Goal: Book appointment/travel/reservation

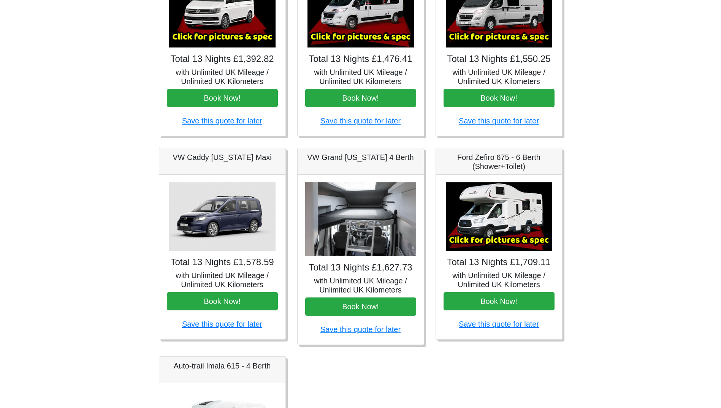
scroll to position [228, 0]
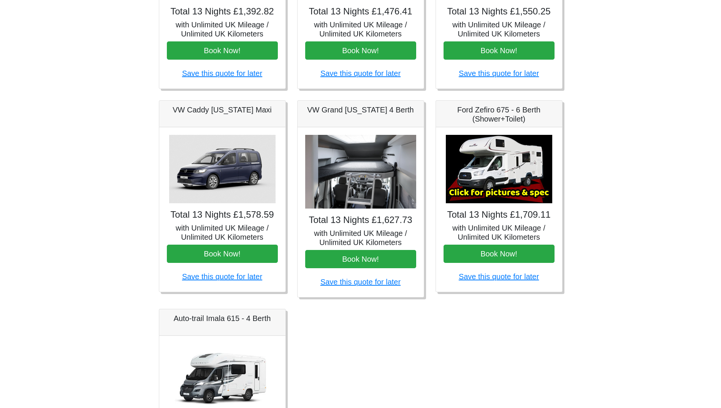
click at [227, 159] on img at bounding box center [222, 169] width 106 height 68
click at [236, 257] on button "Book Now!" at bounding box center [222, 254] width 111 height 18
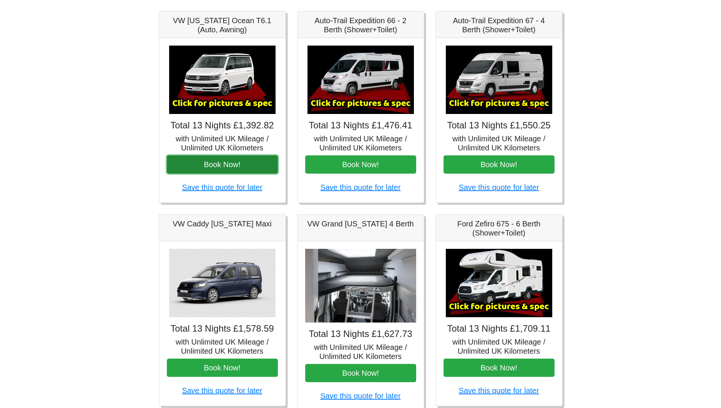
click at [232, 167] on button "Book Now!" at bounding box center [222, 164] width 111 height 18
click at [233, 86] on img at bounding box center [222, 80] width 106 height 68
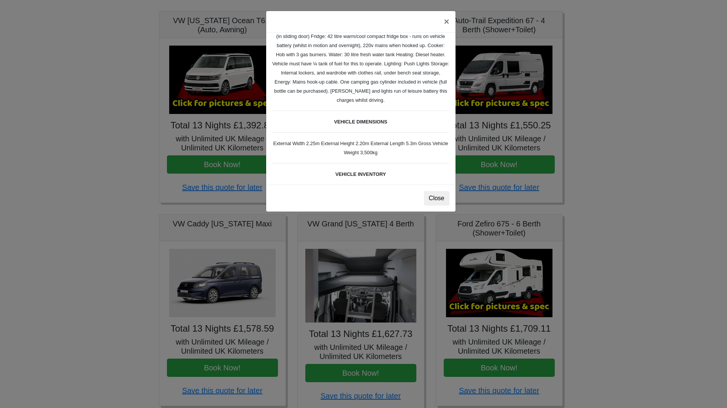
scroll to position [152, 0]
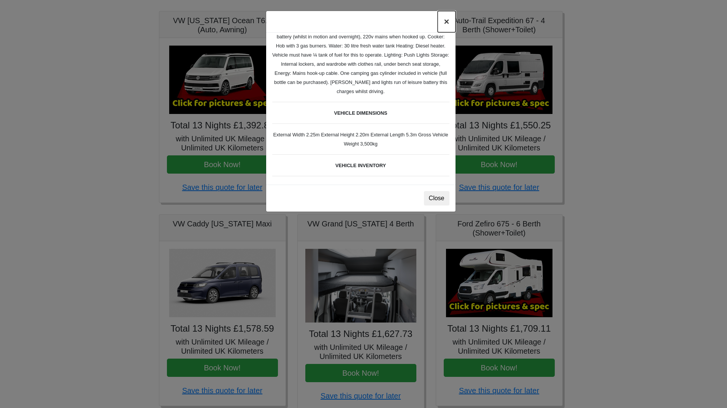
click at [446, 24] on button "×" at bounding box center [446, 21] width 17 height 21
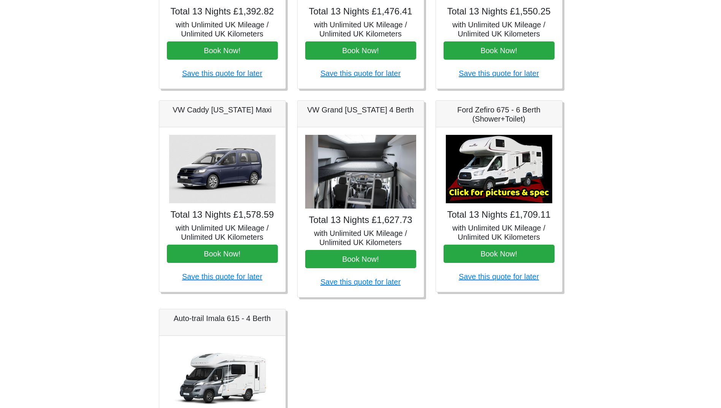
click at [213, 169] on img at bounding box center [222, 169] width 106 height 68
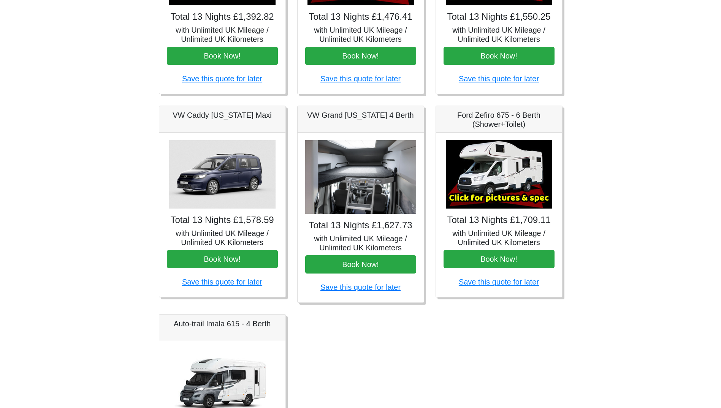
scroll to position [198, 0]
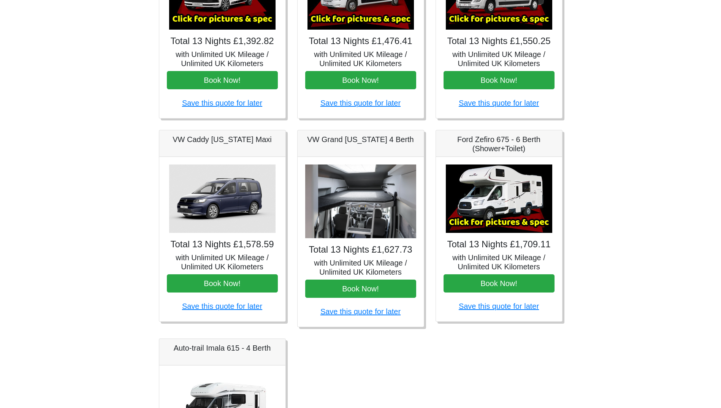
click at [225, 193] on img at bounding box center [222, 199] width 106 height 68
click at [247, 286] on button "Book Now!" at bounding box center [222, 283] width 111 height 18
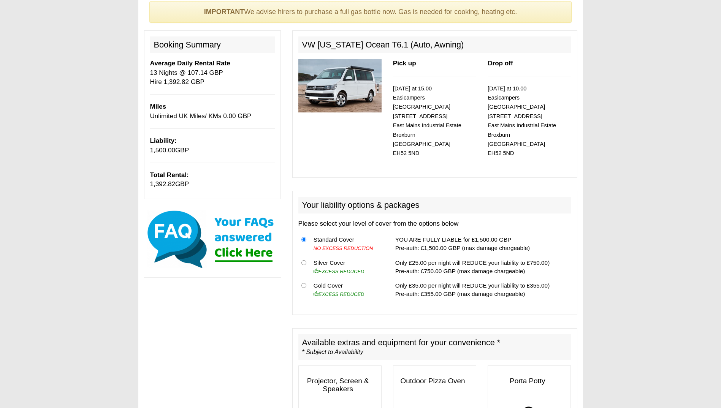
scroll to position [76, 0]
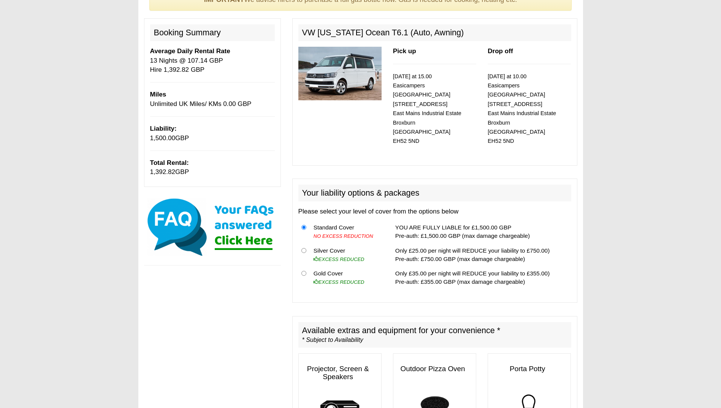
click at [302, 266] on th at bounding box center [304, 277] width 12 height 23
drag, startPoint x: 304, startPoint y: 260, endPoint x: 303, endPoint y: 265, distance: 5.4
click at [304, 266] on th at bounding box center [304, 277] width 12 height 23
click at [303, 271] on input "radio" at bounding box center [303, 273] width 5 height 5
radio input "true"
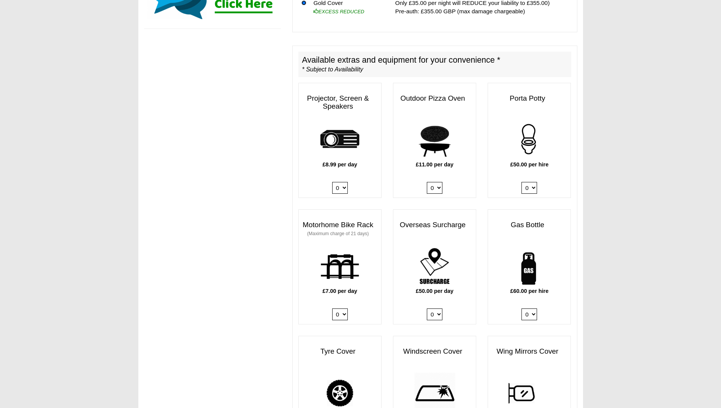
scroll to position [380, 0]
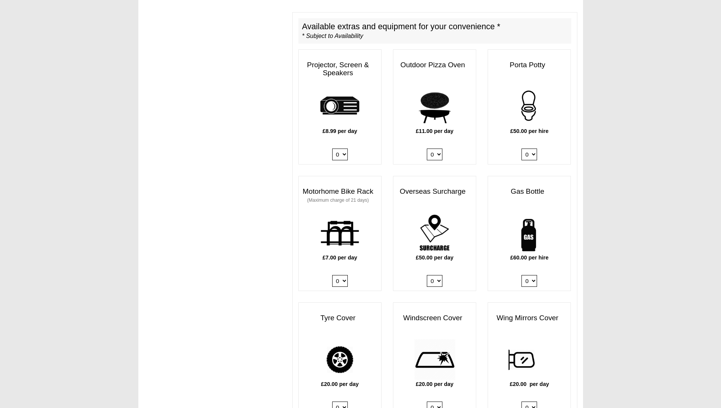
click at [530, 275] on select "0 1" at bounding box center [530, 281] width 16 height 12
select select "Gas Bottle x QTY 1 @ 60.00 GBP per hire."
click at [522, 275] on select "0 1" at bounding box center [530, 281] width 16 height 12
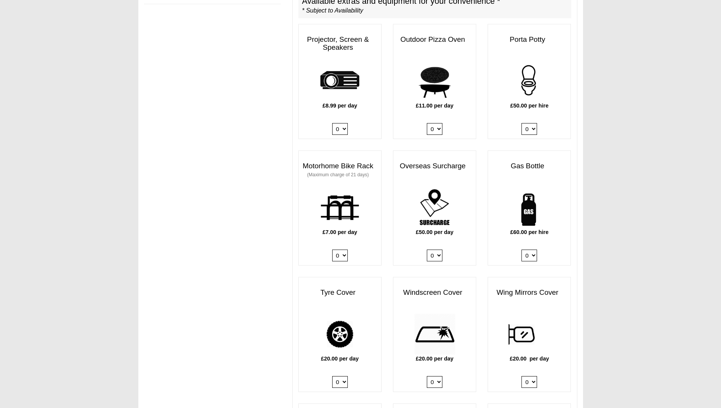
scroll to position [418, 0]
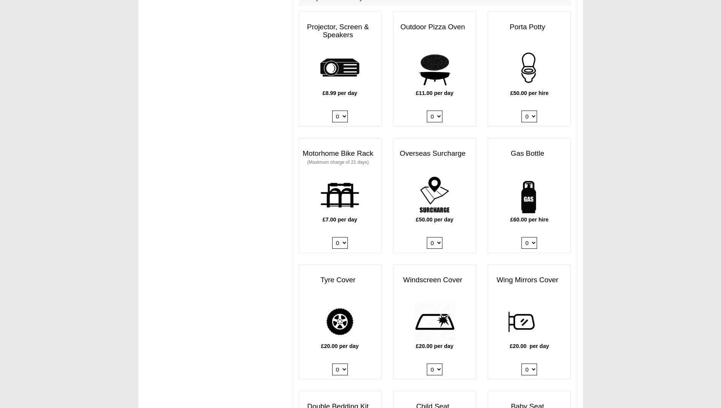
click at [530, 237] on select "0 1" at bounding box center [530, 243] width 16 height 12
select select
click at [522, 237] on select "0 1" at bounding box center [530, 243] width 16 height 12
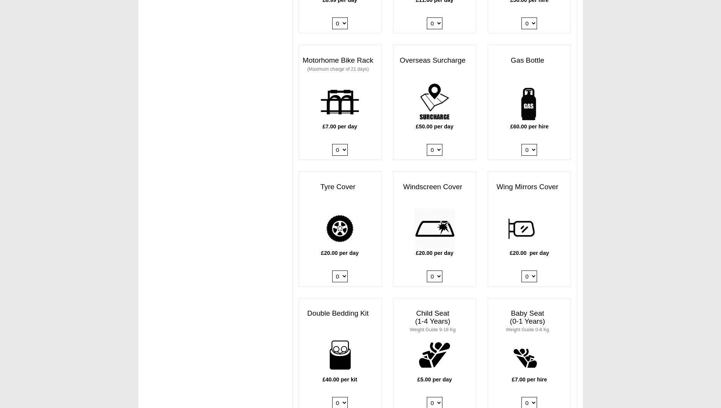
scroll to position [532, 0]
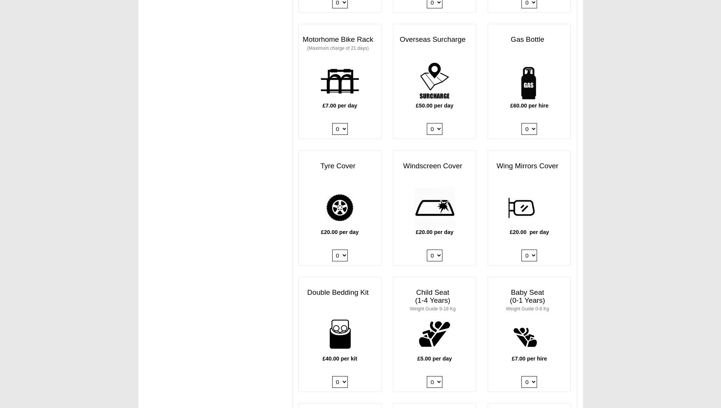
drag, startPoint x: 435, startPoint y: 248, endPoint x: 437, endPoint y: 253, distance: 4.8
click at [435, 250] on select "0 1" at bounding box center [435, 256] width 16 height 12
select select "Windscreen Cover @ 20.00 GBP per day."
click at [427, 250] on select "0 1" at bounding box center [435, 256] width 16 height 12
click at [337, 250] on select "0 1" at bounding box center [340, 256] width 16 height 12
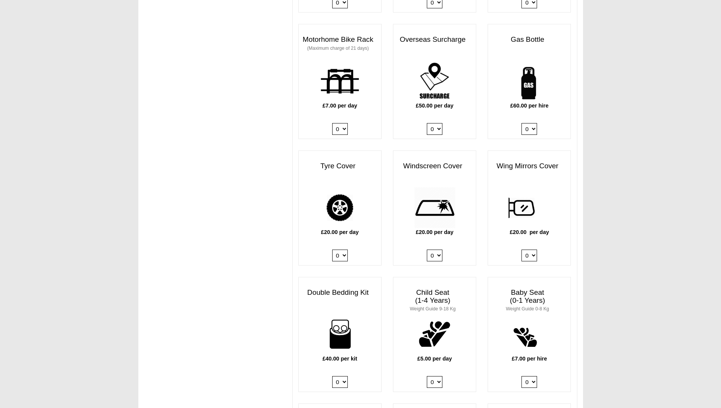
select select "Tyre Cover @ 20.00 GBP per day."
click at [332, 250] on select "0 1" at bounding box center [340, 256] width 16 height 12
click at [531, 250] on select "0 1" at bounding box center [530, 256] width 16 height 12
select select "Wing Mirrors Cover @ 20.00 GBP per day."
click at [522, 250] on select "0 1" at bounding box center [530, 256] width 16 height 12
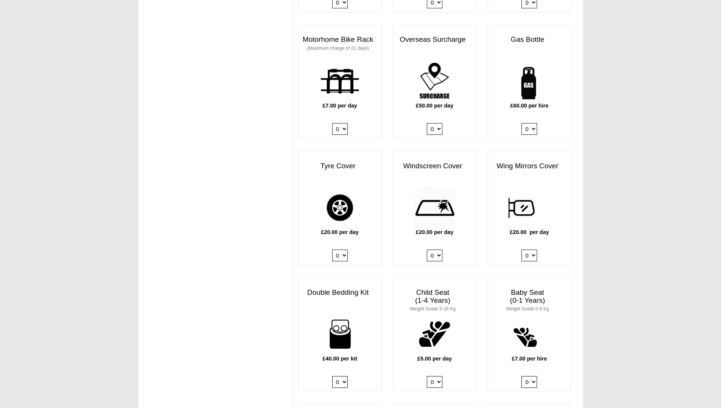
click at [586, 274] on body "07 09 2025 ------- 2025 ------- Sorry, you dont qualify :( CENTRAL RESERVATIONS…" at bounding box center [360, 272] width 721 height 1609
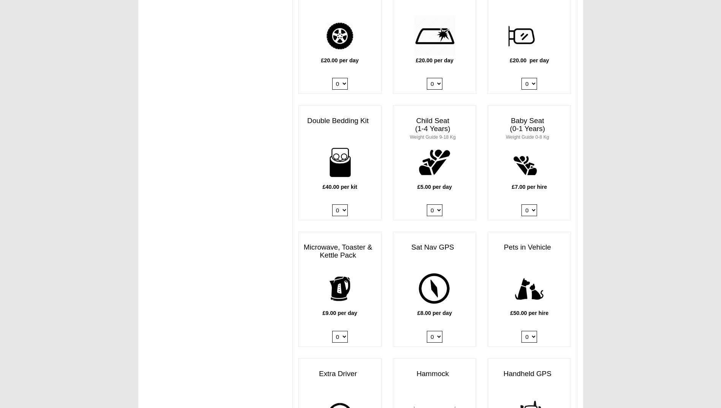
scroll to position [760, 0]
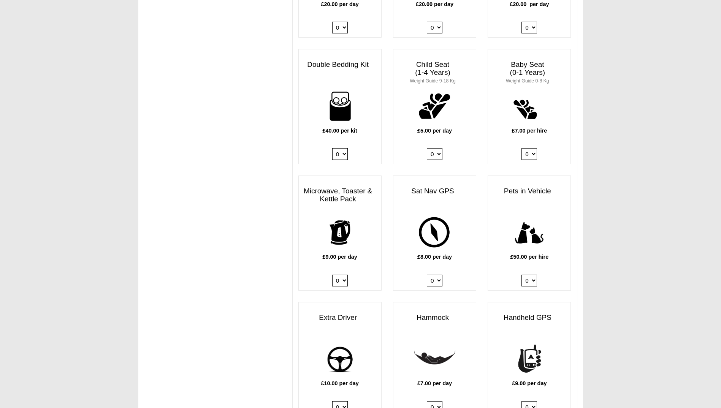
click at [344, 148] on select "0 1 2 3 4" at bounding box center [340, 154] width 16 height 12
select select "Double Bedding Kit x QTY 1 @ 40.00 GBP per kit."
click at [332, 148] on select "0 1 2 3 4" at bounding box center [340, 154] width 16 height 12
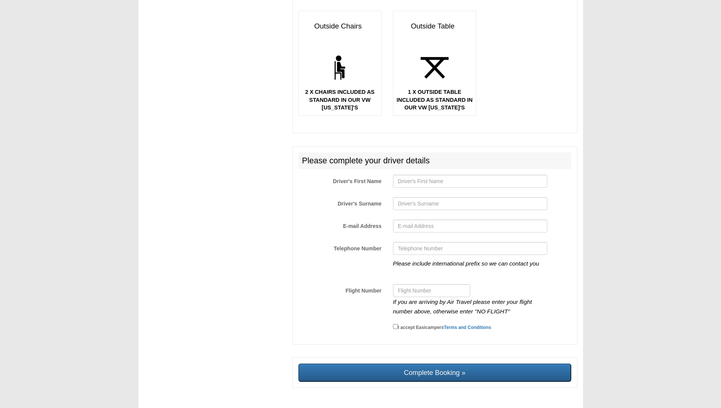
scroll to position [1194, 0]
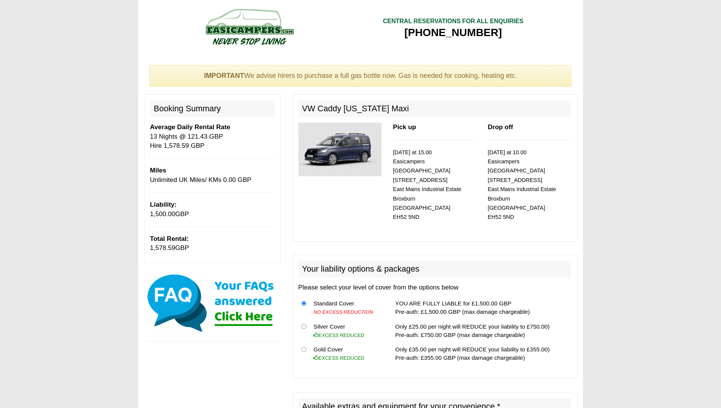
click at [331, 151] on img at bounding box center [339, 150] width 83 height 54
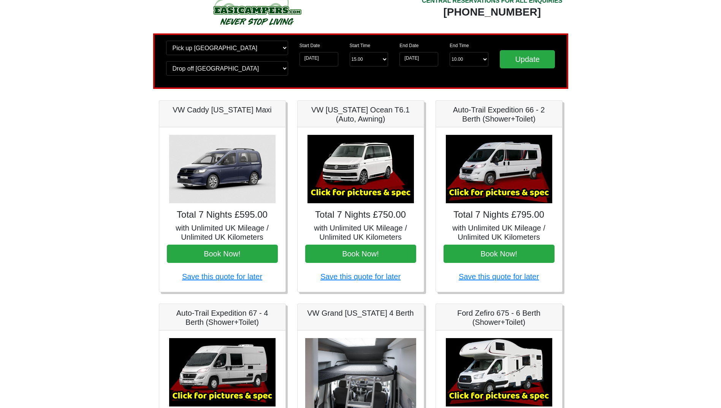
scroll to position [38, 0]
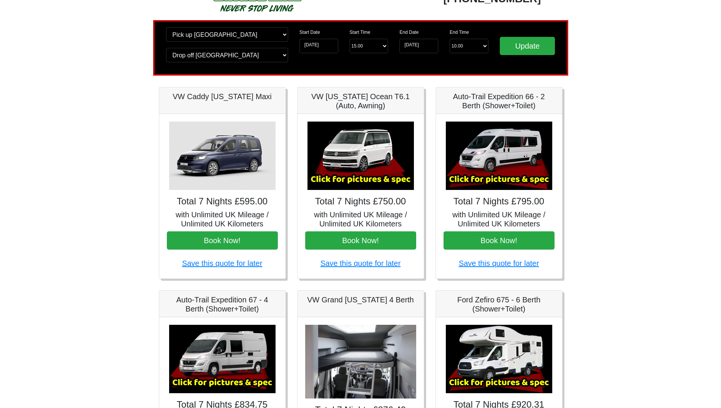
click at [243, 164] on img at bounding box center [222, 156] width 106 height 68
click at [237, 239] on button "Book Now!" at bounding box center [222, 241] width 111 height 18
click at [325, 47] on input "02-09-2025" at bounding box center [319, 46] width 39 height 14
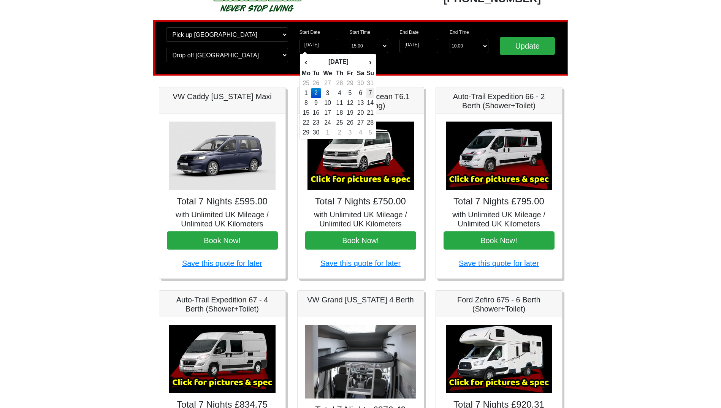
click at [369, 92] on td "7" at bounding box center [370, 93] width 8 height 10
type input "07-09-2025"
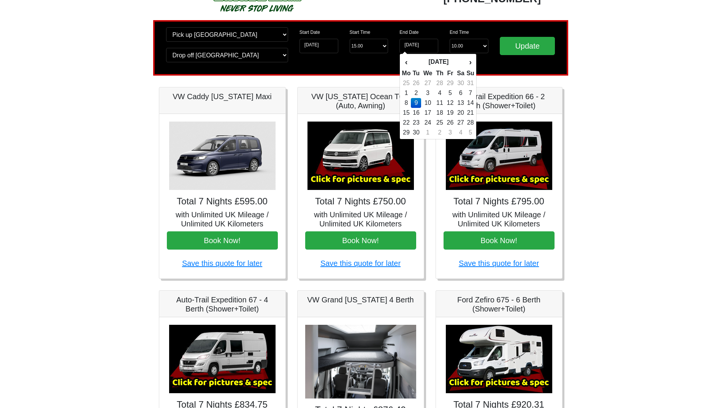
click at [459, 114] on td "20" at bounding box center [460, 113] width 11 height 10
type input "20-09-2025"
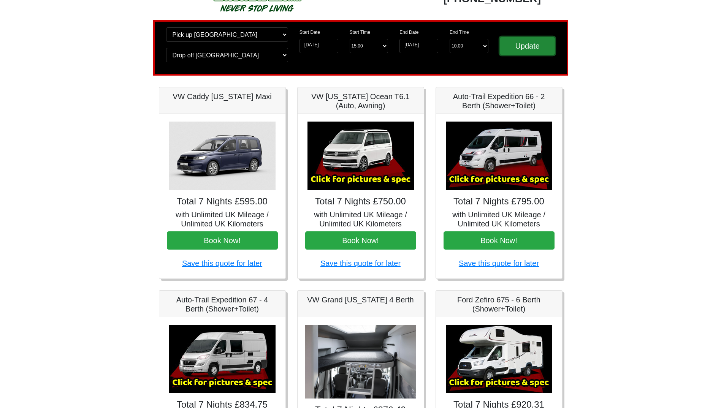
click at [535, 49] on input "Update" at bounding box center [528, 46] width 56 height 18
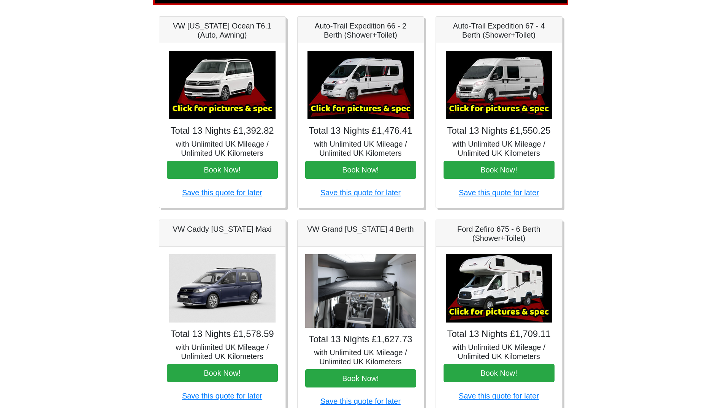
scroll to position [152, 0]
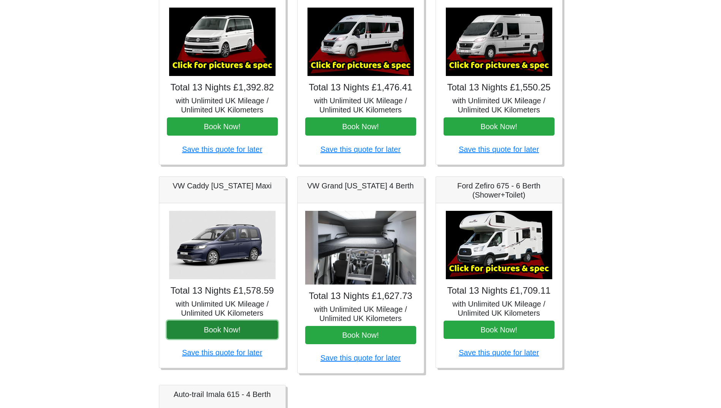
click at [215, 321] on button "Book Now!" at bounding box center [222, 330] width 111 height 18
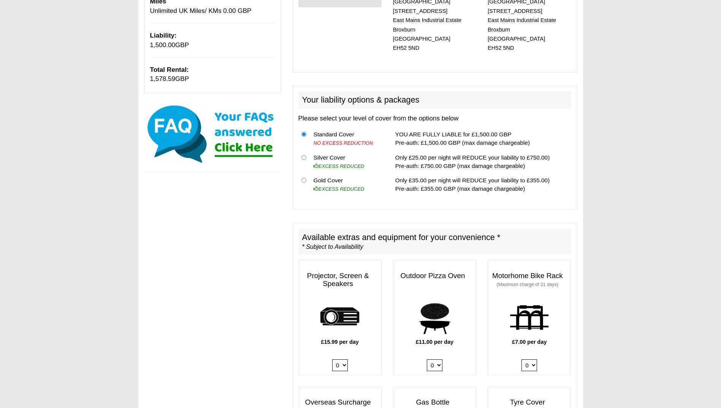
scroll to position [190, 0]
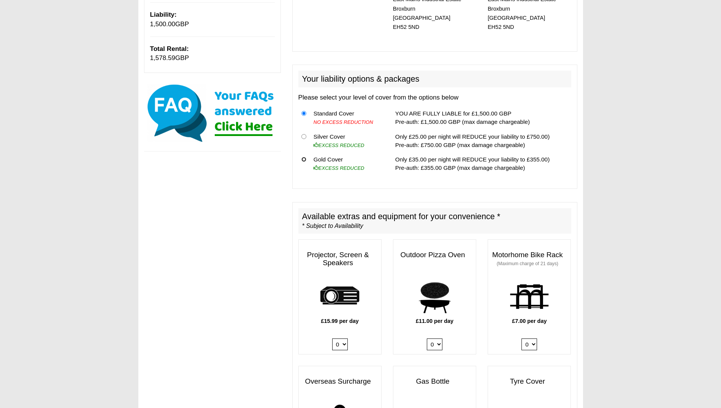
click at [304, 157] on input "radio" at bounding box center [303, 159] width 5 height 5
radio input "true"
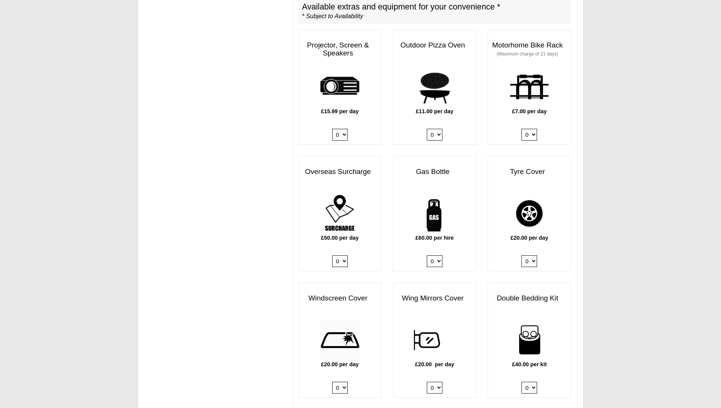
scroll to position [452, 0]
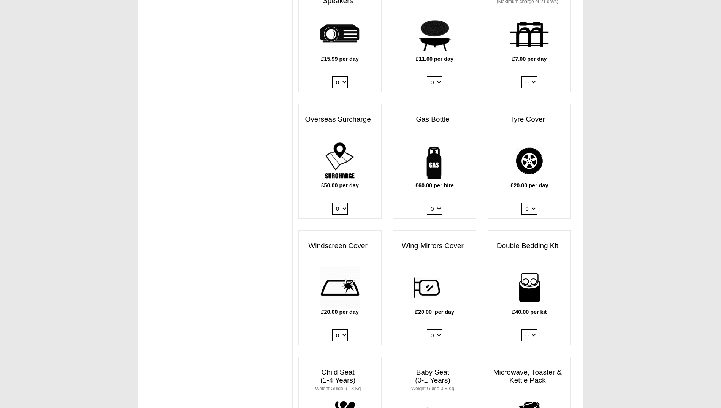
click at [525, 203] on select "0 1" at bounding box center [530, 209] width 16 height 12
select select "Tyre Cover @ 20.00 GBP per day."
click at [522, 203] on select "0 1" at bounding box center [530, 209] width 16 height 12
click at [338, 330] on select "0 1" at bounding box center [340, 336] width 16 height 12
select select "Windscreen Cover @ 20.00 GBP per day."
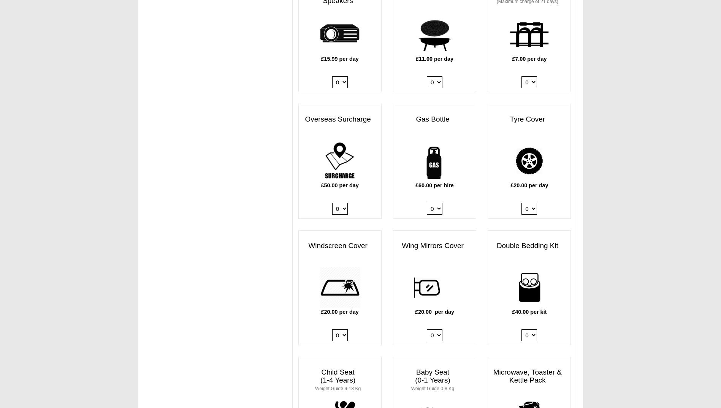
click at [332, 330] on select "0 1" at bounding box center [340, 336] width 16 height 12
click at [440, 330] on select "0 1" at bounding box center [435, 336] width 16 height 12
select select "Wing Mirrors Cover @ 20.00 GBP per day."
click at [427, 330] on select "0 1" at bounding box center [435, 336] width 16 height 12
click at [597, 317] on body "[DATE] ------- 2025 ------- Sorry, you dont qualify :( CENTRAL RESERVATIONS FOR…" at bounding box center [360, 357] width 721 height 1619
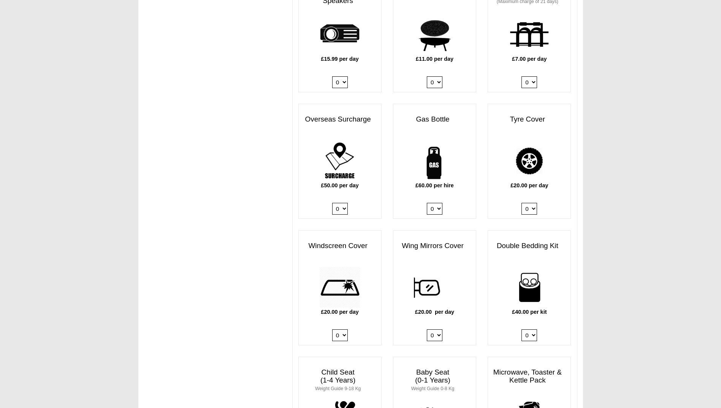
click at [523, 331] on select "0 1 2 3 4" at bounding box center [530, 336] width 16 height 12
select select "Double Bedding Kit x QTY 1 @ 40.00 GBP per kit."
click at [522, 330] on select "0 1 2 3 4" at bounding box center [530, 336] width 16 height 12
click at [601, 310] on body "[DATE] ------- 2025 ------- Sorry, you dont qualify :( CENTRAL RESERVATIONS FOR…" at bounding box center [360, 357] width 721 height 1619
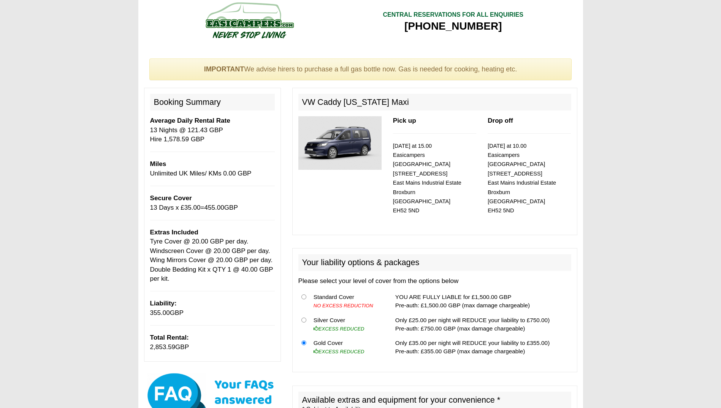
scroll to position [0, 0]
